Goal: Task Accomplishment & Management: Complete application form

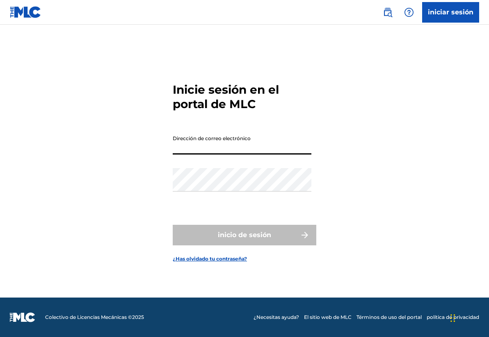
scroll to position [11, 0]
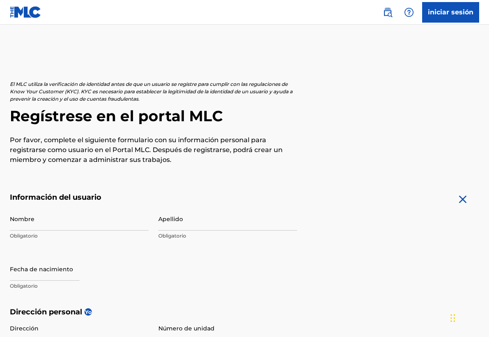
click at [68, 225] on input "Nombre" at bounding box center [79, 218] width 139 height 23
type input "j"
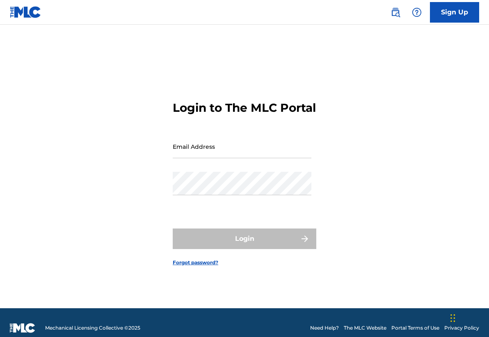
click at [445, 10] on link "Sign Up" at bounding box center [454, 12] width 49 height 21
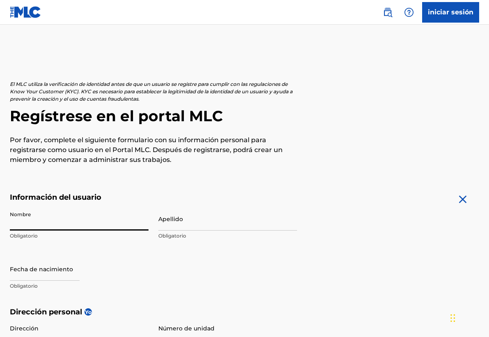
click at [60, 222] on input "Nombre" at bounding box center [79, 218] width 139 height 23
type input "[PERSON_NAME] [PERSON_NAME]"
click at [182, 215] on input "Apellido" at bounding box center [228, 218] width 139 height 23
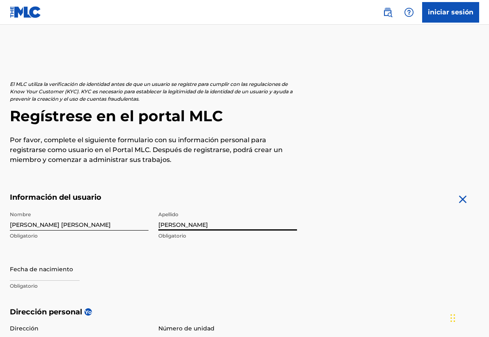
type input "[PERSON_NAME]"
click at [26, 274] on input "text" at bounding box center [45, 268] width 70 height 23
select select "8"
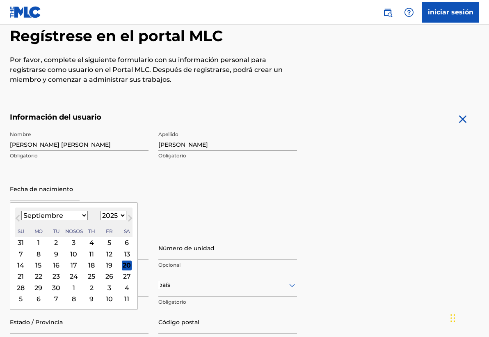
scroll to position [88, 0]
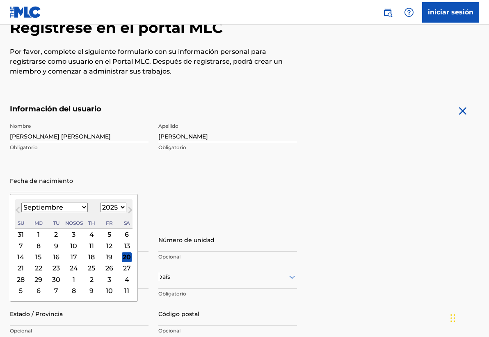
select select "1999"
select select "6"
click at [122, 267] on div "24" at bounding box center [127, 268] width 10 height 10
type input "[DATE]"
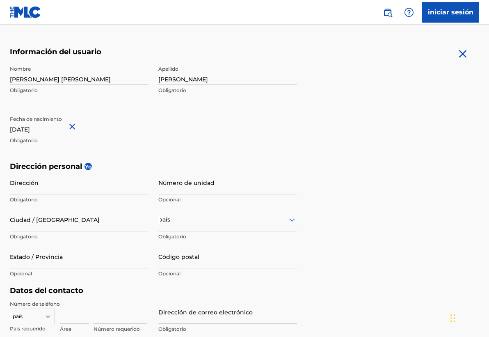
scroll to position [146, 0]
click at [172, 185] on input "Número de unidad" at bounding box center [228, 181] width 139 height 23
click at [102, 179] on input "Dirección" at bounding box center [79, 181] width 139 height 23
type input "[PERSON_NAME]"
click at [70, 225] on input "Ciudad / [GEOGRAPHIC_DATA]" at bounding box center [79, 218] width 139 height 23
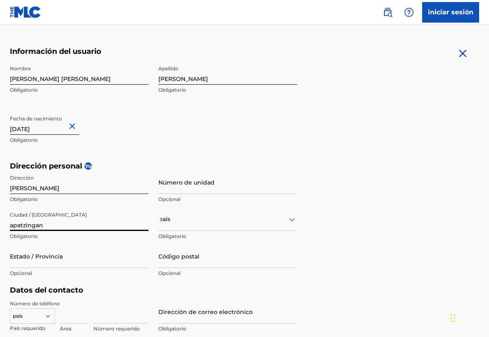
type input "apatzingan"
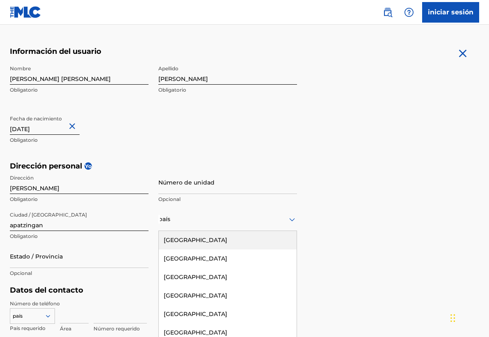
click at [176, 220] on div "[GEOGRAPHIC_DATA], 1 of 223. 223 results available. Use Up and Down to choose o…" at bounding box center [228, 218] width 139 height 23
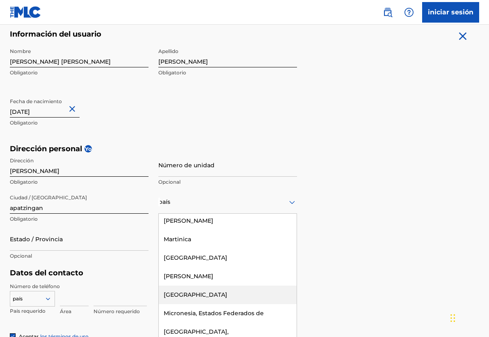
scroll to position [2355, 0]
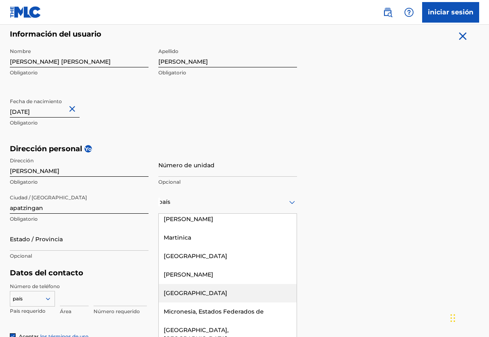
click at [184, 284] on div "[GEOGRAPHIC_DATA]" at bounding box center [228, 293] width 138 height 18
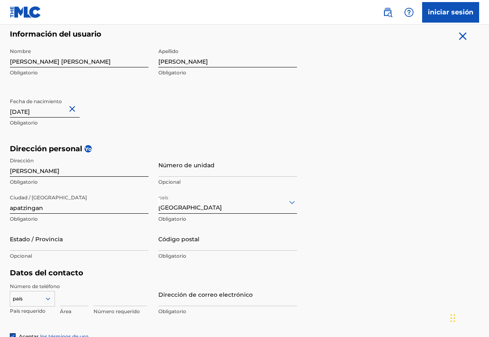
click at [181, 246] on input "Código postal" at bounding box center [228, 238] width 139 height 23
type input "60699"
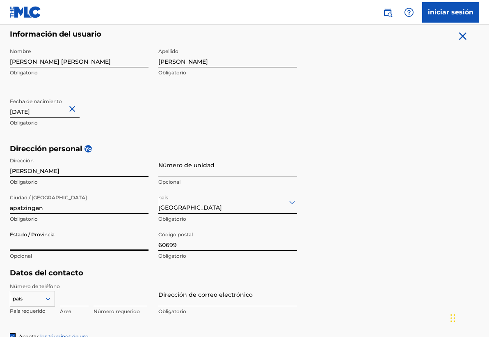
click at [74, 241] on input "Estado / Provincia" at bounding box center [79, 238] width 139 height 23
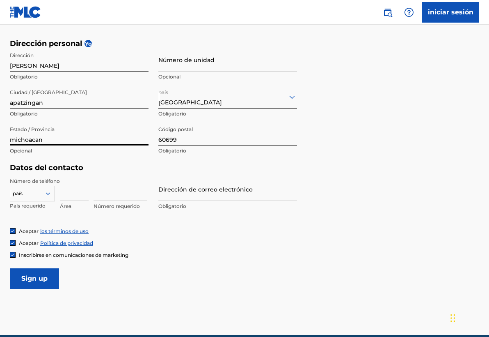
scroll to position [269, 0]
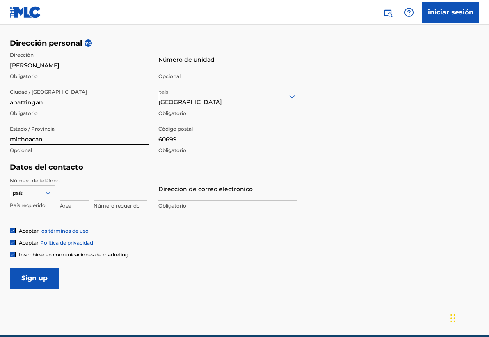
type input "michoacan"
click at [207, 192] on input "Dirección de correo electrónico" at bounding box center [228, 188] width 139 height 23
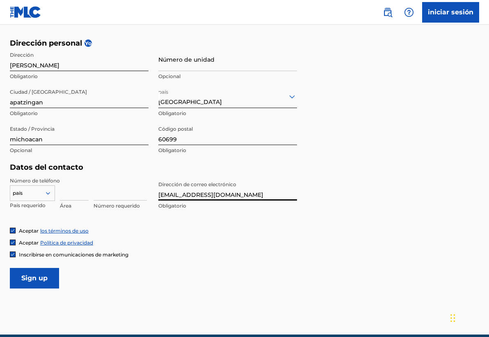
type input "[EMAIL_ADDRESS][DOMAIN_NAME]"
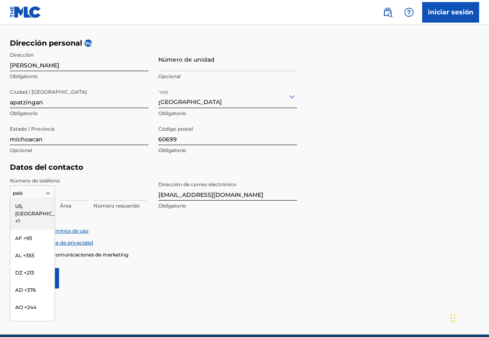
click at [47, 193] on icon at bounding box center [47, 192] width 7 height 7
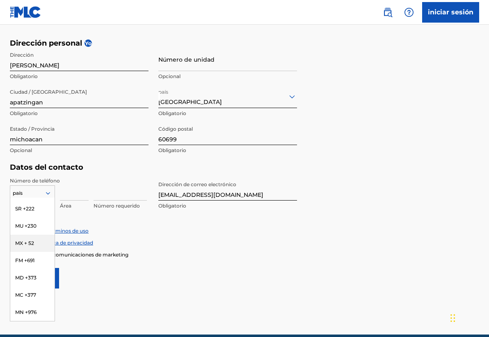
scroll to position [2152, 0]
click at [30, 239] on div "MX + 52" at bounding box center [32, 238] width 44 height 17
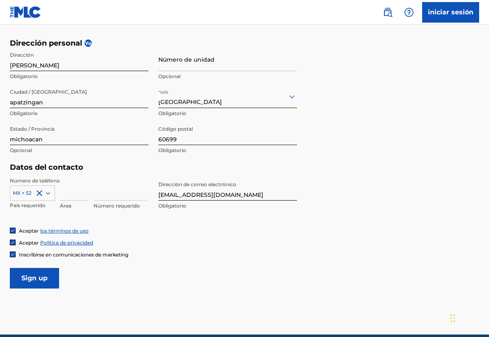
click at [79, 198] on input at bounding box center [74, 188] width 29 height 23
type input "453"
click at [103, 197] on input at bounding box center [120, 188] width 53 height 23
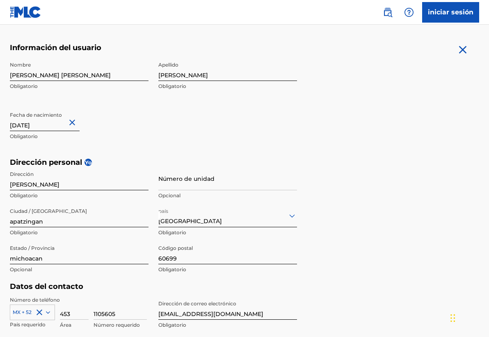
scroll to position [240, 0]
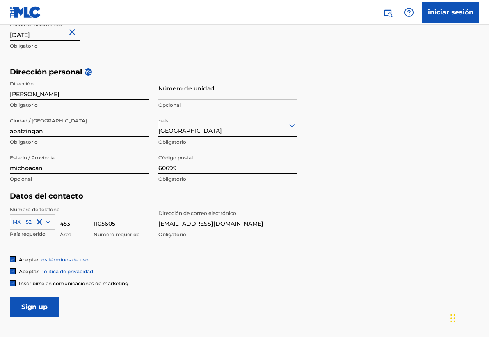
type input "1105605"
click at [37, 304] on input "Sign up" at bounding box center [34, 306] width 49 height 21
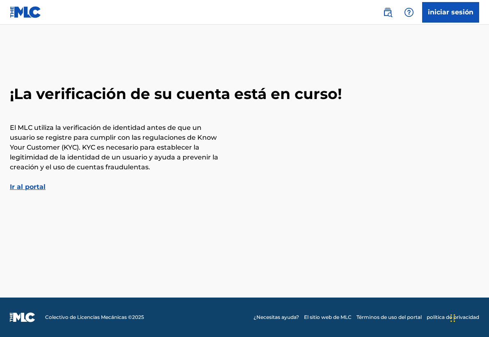
click at [33, 188] on link "Ir al portal" at bounding box center [28, 187] width 36 height 8
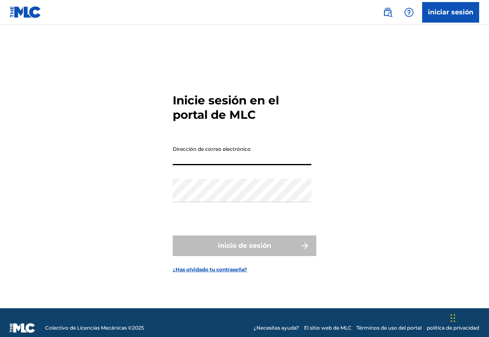
click at [306, 160] on input "Dirección de correo electrónico" at bounding box center [242, 153] width 139 height 23
click at [108, 177] on div "Inicie sesión en el portal de MLC Dirección de correo electrónico contraseña in…" at bounding box center [244, 176] width 489 height 263
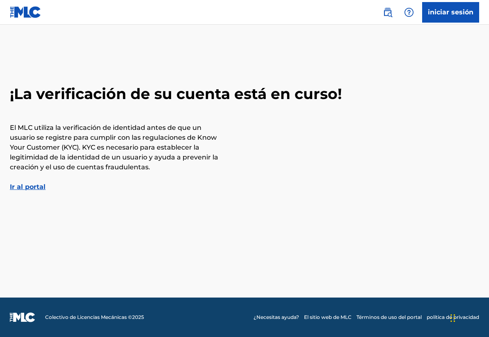
click at [32, 187] on link "Ir al portal" at bounding box center [28, 187] width 36 height 8
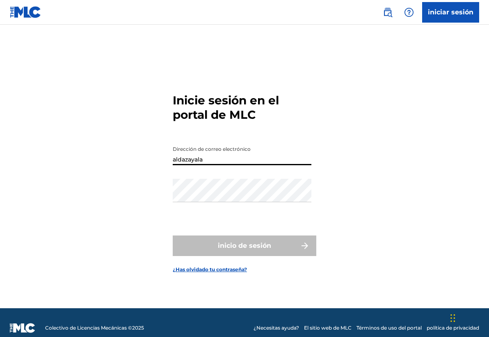
type input "aldazayala"
click at [441, 13] on link "iniciar sesión" at bounding box center [451, 12] width 57 height 21
